Goal: Information Seeking & Learning: Understand process/instructions

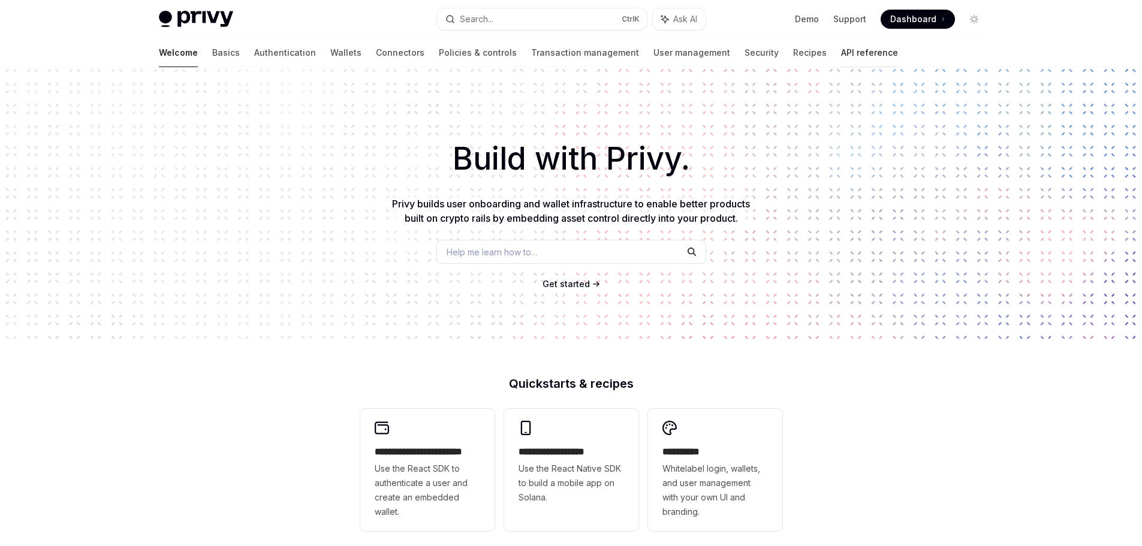
click at [841, 49] on link "API reference" at bounding box center [869, 52] width 57 height 29
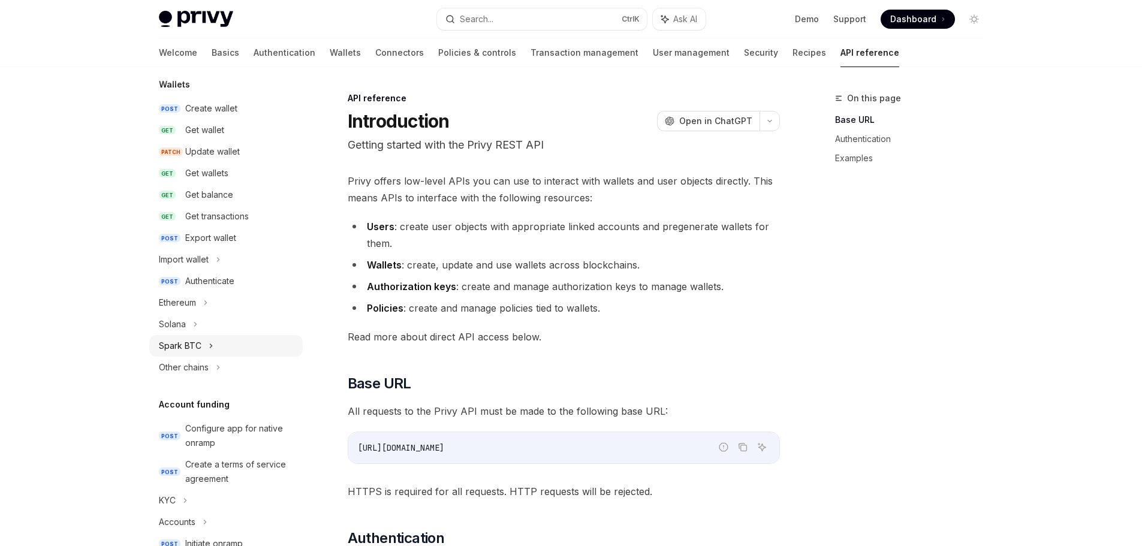
scroll to position [120, 0]
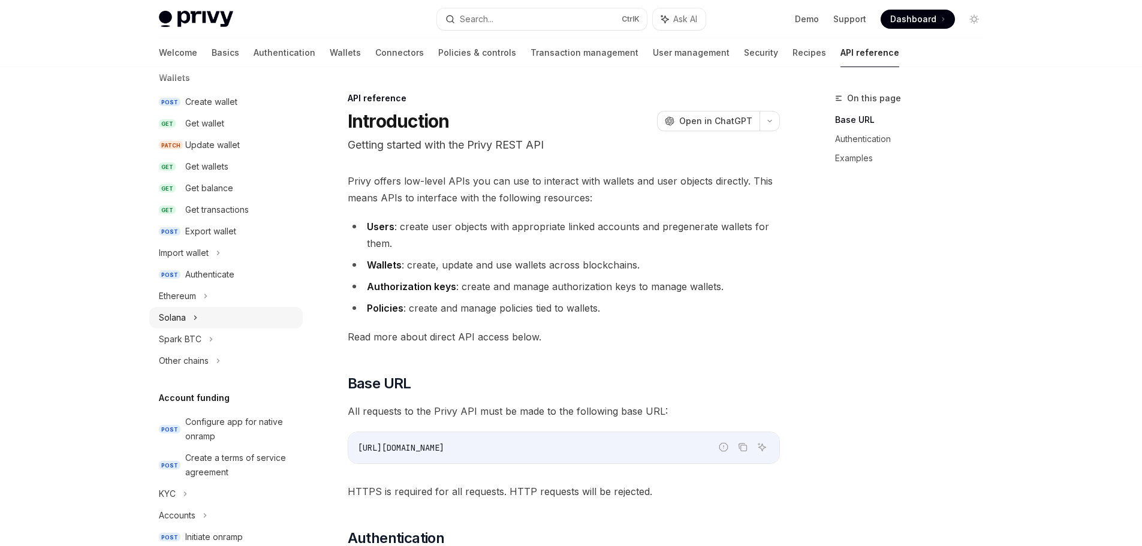
click at [191, 314] on div "Solana" at bounding box center [225, 318] width 153 height 22
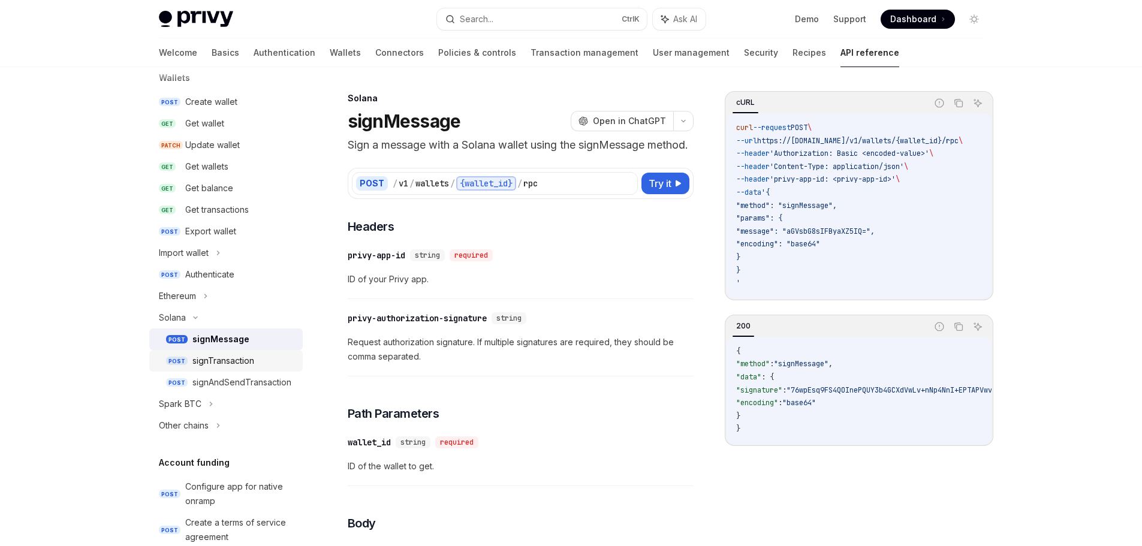
click at [266, 360] on div "signTransaction" at bounding box center [243, 361] width 103 height 14
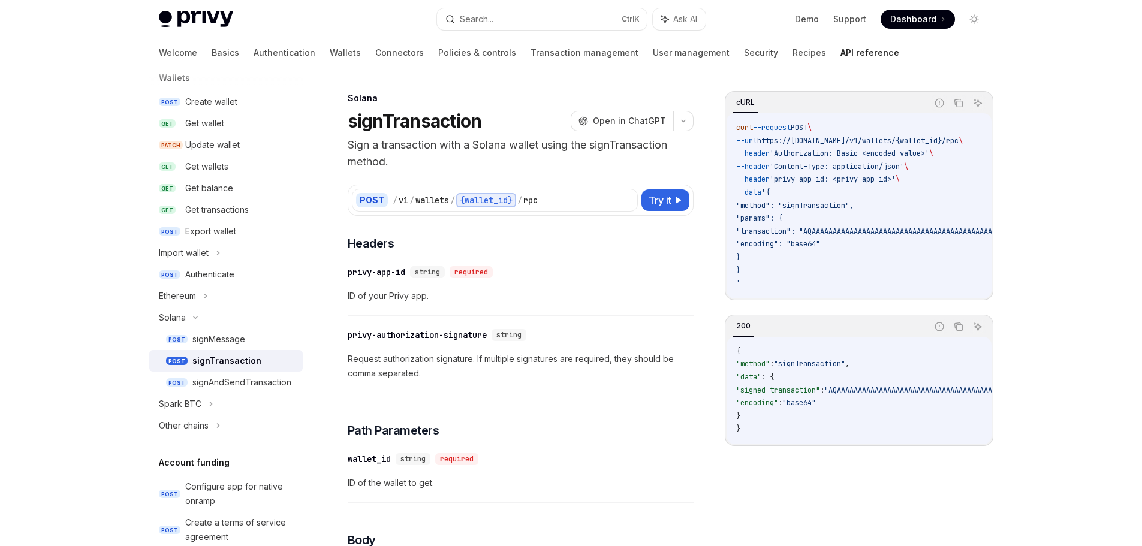
click at [233, 362] on div "signTransaction" at bounding box center [226, 361] width 69 height 14
type textarea "*"
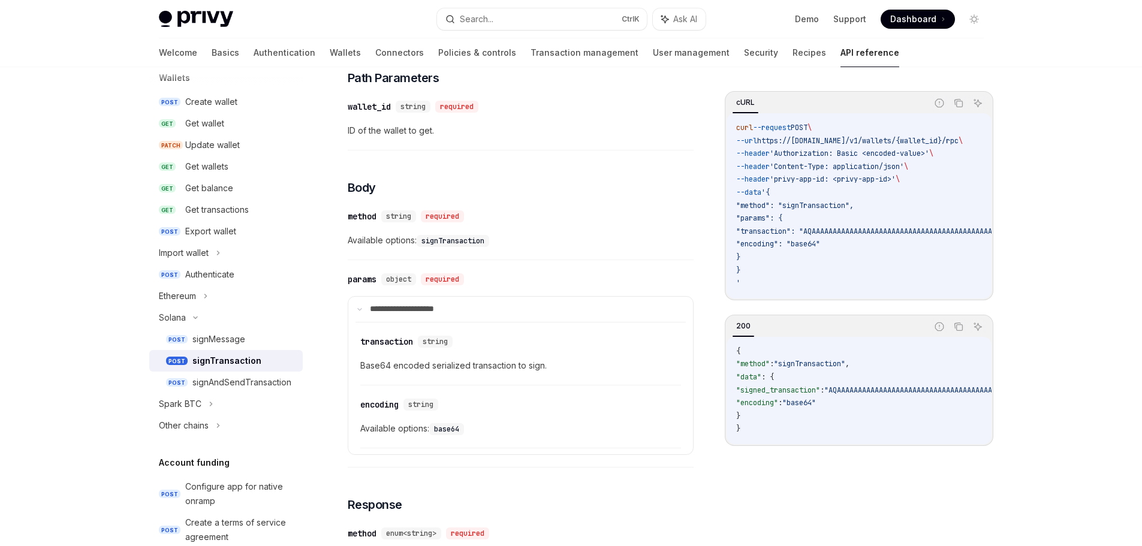
scroll to position [360, 0]
